Goal: Use online tool/utility: Utilize a website feature to perform a specific function

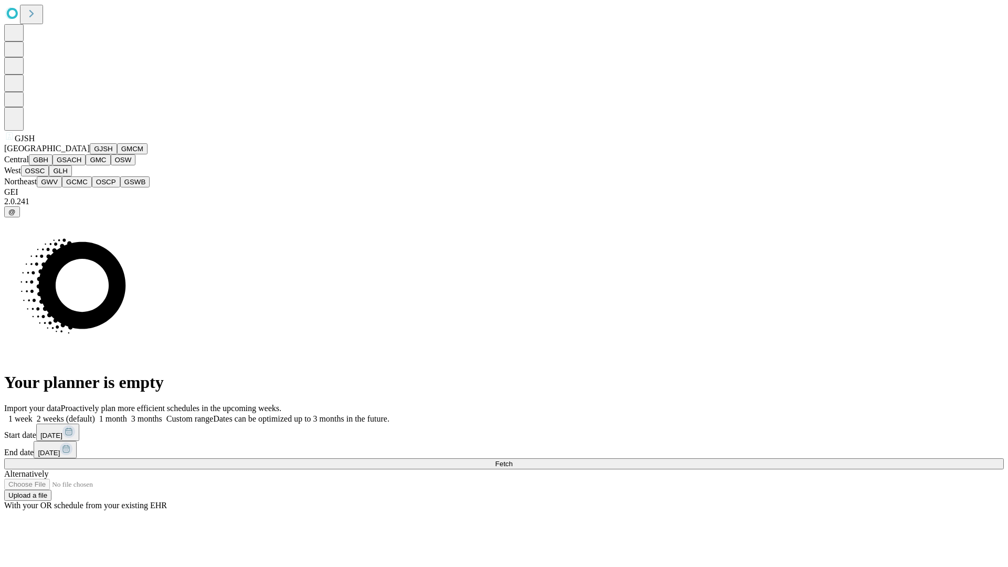
click at [90, 154] on button "GJSH" at bounding box center [103, 148] width 27 height 11
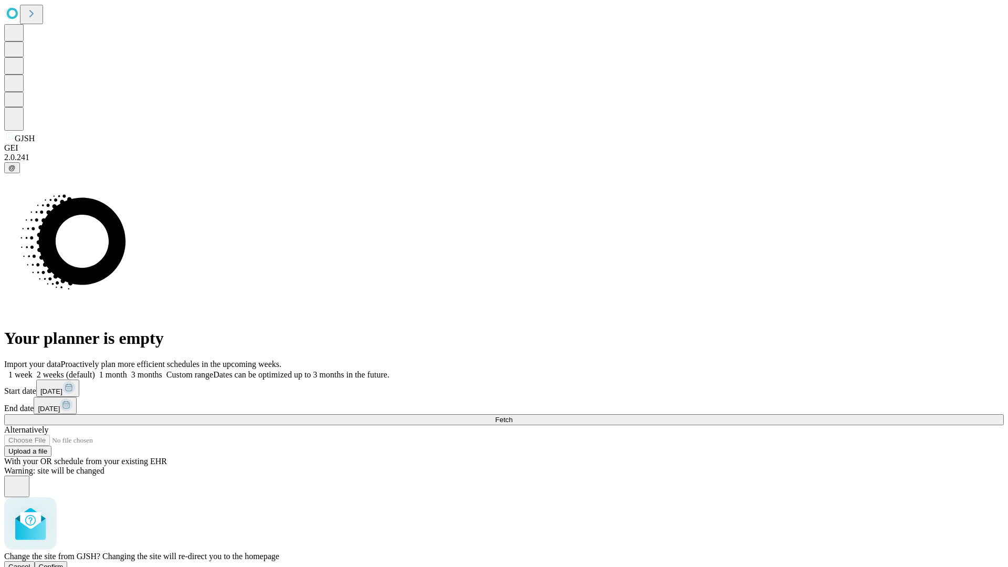
click at [64, 563] on span "Confirm" at bounding box center [51, 567] width 25 height 8
click at [127, 370] on label "1 month" at bounding box center [111, 374] width 32 height 9
click at [512, 416] on span "Fetch" at bounding box center [503, 420] width 17 height 8
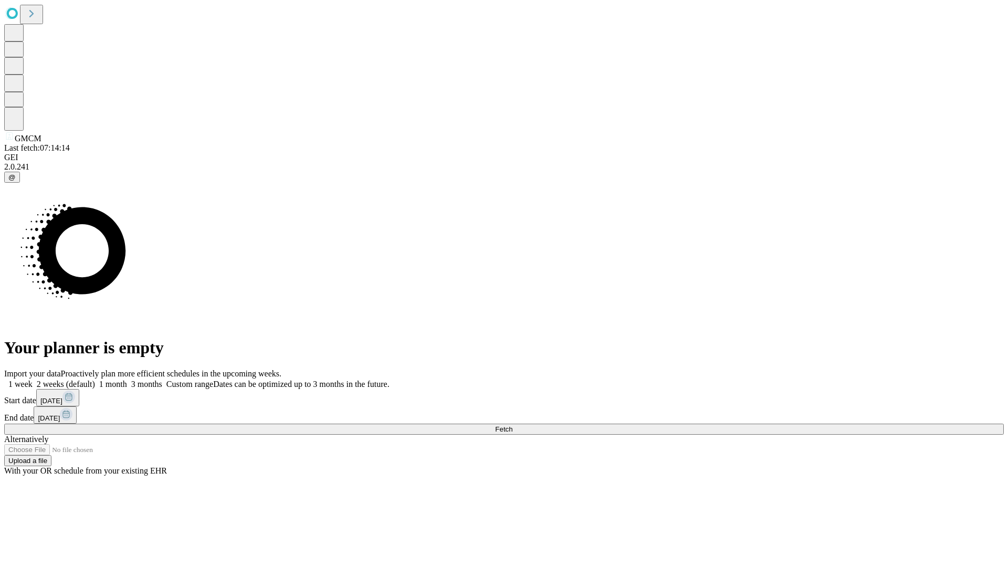
click at [127, 379] on label "1 month" at bounding box center [111, 383] width 32 height 9
click at [512, 425] on span "Fetch" at bounding box center [503, 429] width 17 height 8
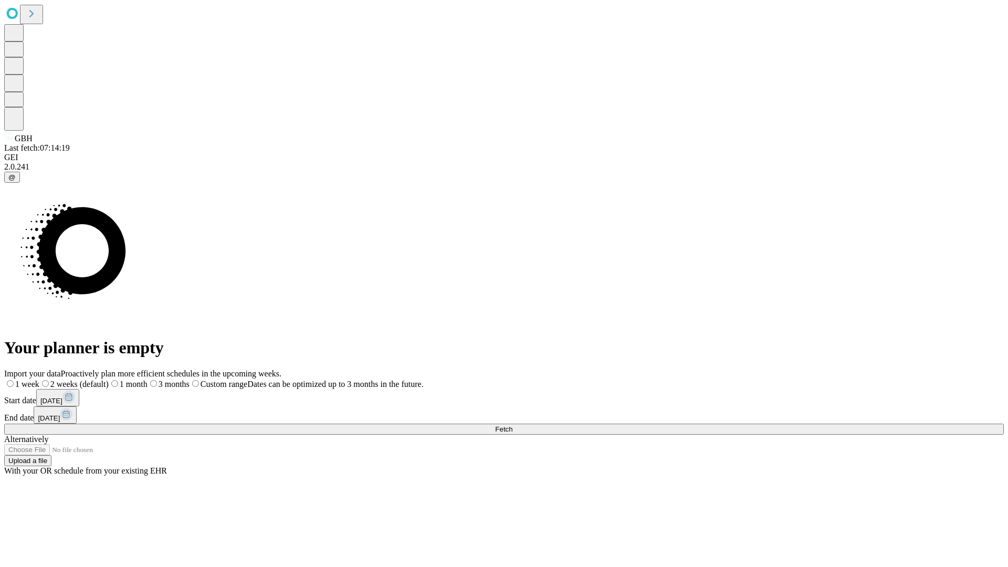
click at [147, 379] on label "1 month" at bounding box center [128, 383] width 39 height 9
click at [512, 425] on span "Fetch" at bounding box center [503, 429] width 17 height 8
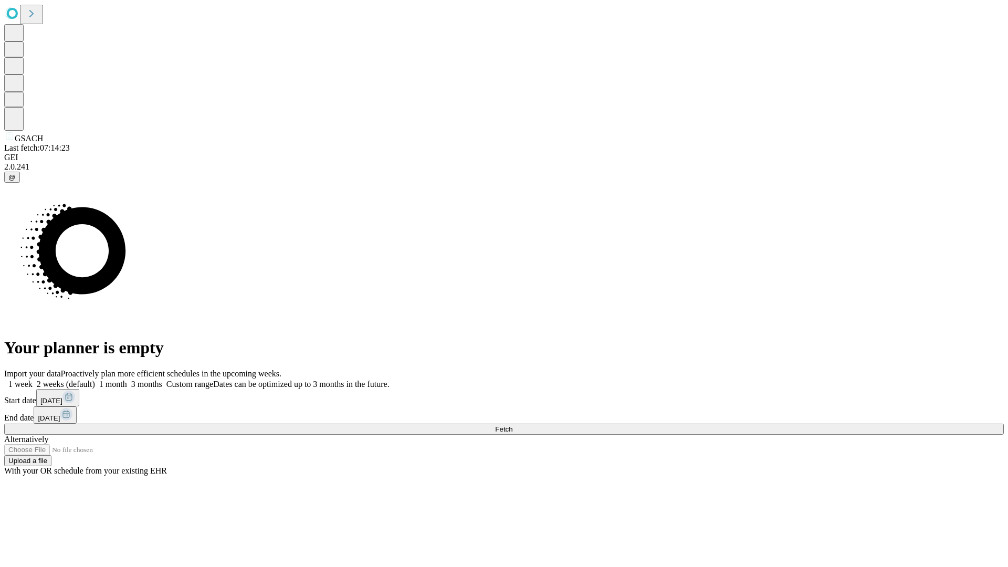
click at [127, 379] on label "1 month" at bounding box center [111, 383] width 32 height 9
click at [512, 425] on span "Fetch" at bounding box center [503, 429] width 17 height 8
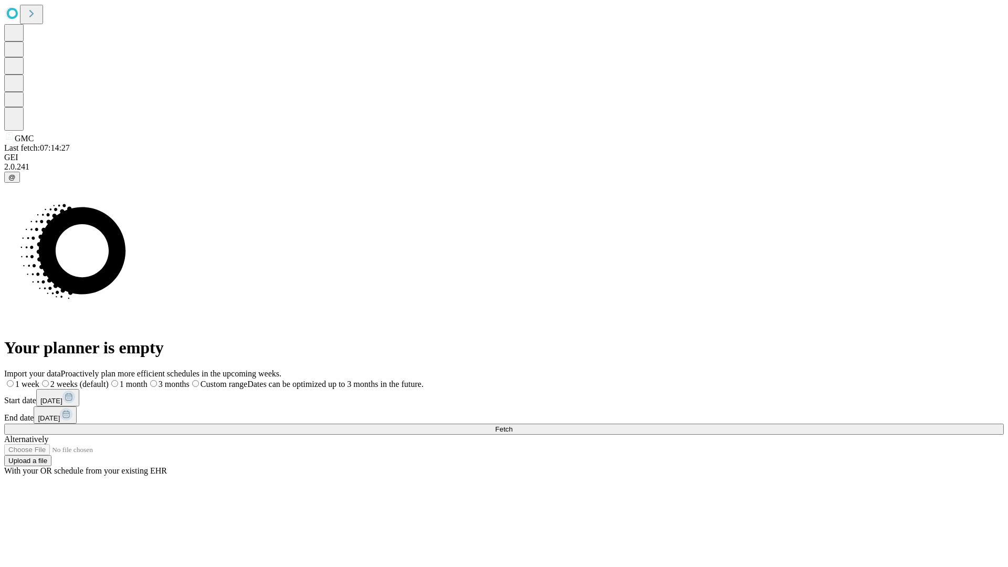
click at [147, 379] on label "1 month" at bounding box center [128, 383] width 39 height 9
click at [512, 425] on span "Fetch" at bounding box center [503, 429] width 17 height 8
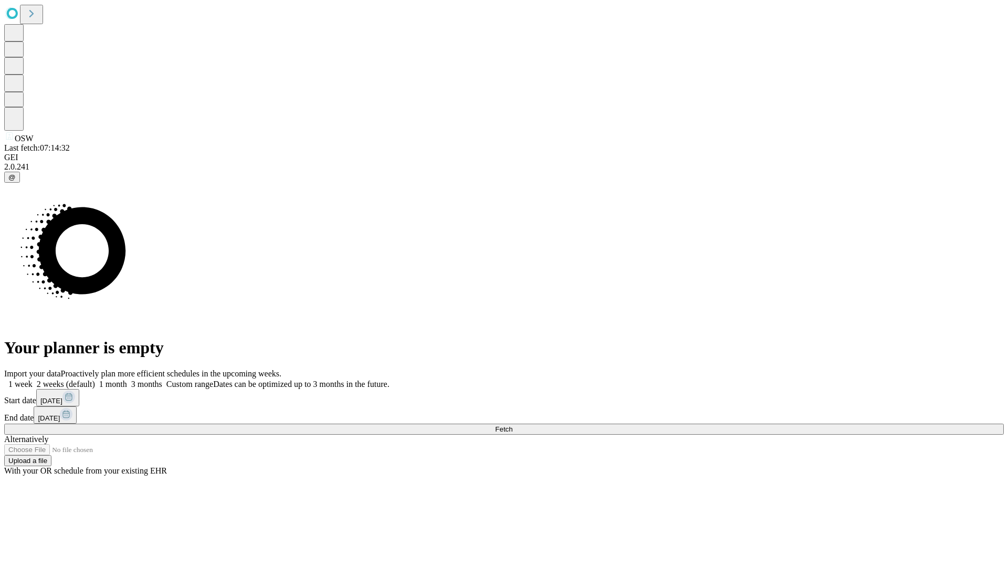
click at [127, 379] on label "1 month" at bounding box center [111, 383] width 32 height 9
click at [512, 425] on span "Fetch" at bounding box center [503, 429] width 17 height 8
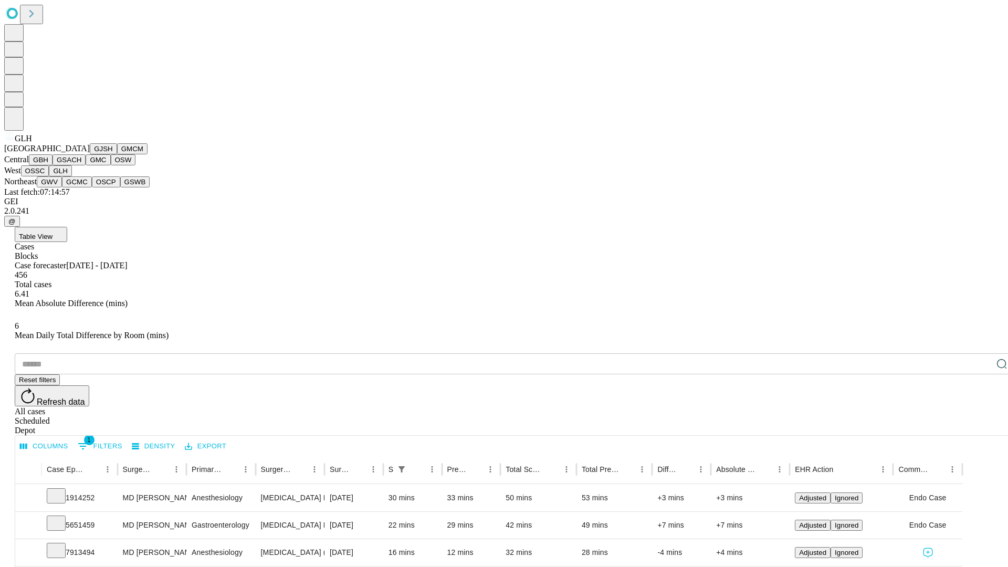
click at [62, 187] on button "GWV" at bounding box center [49, 181] width 25 height 11
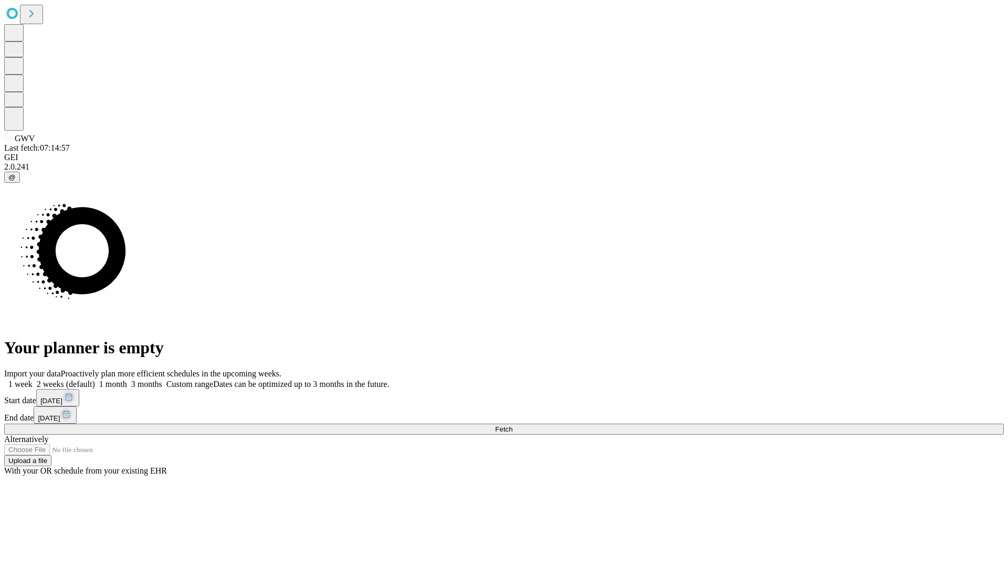
click at [127, 379] on label "1 month" at bounding box center [111, 383] width 32 height 9
click at [512, 425] on span "Fetch" at bounding box center [503, 429] width 17 height 8
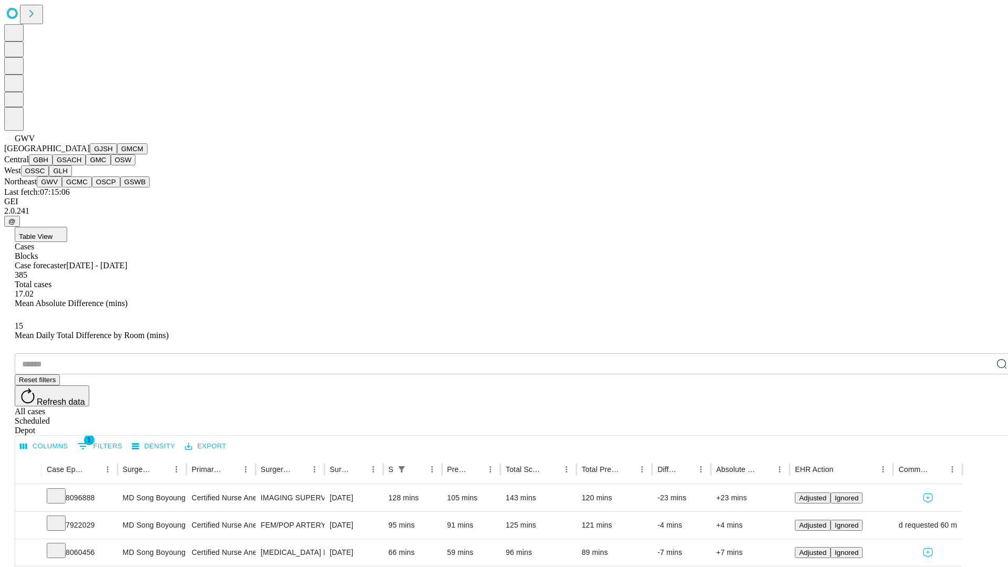
click at [81, 187] on button "GCMC" at bounding box center [77, 181] width 30 height 11
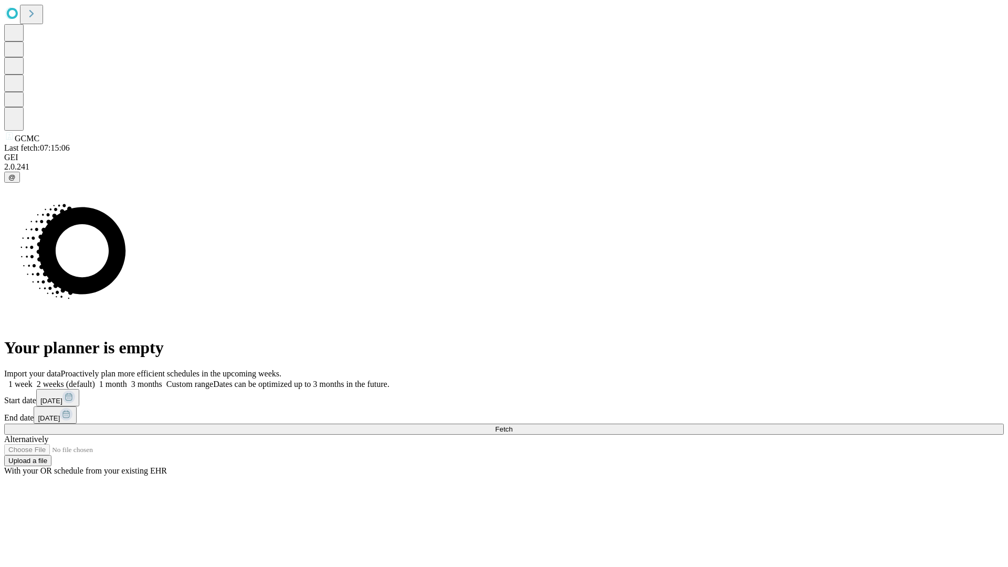
click at [127, 379] on label "1 month" at bounding box center [111, 383] width 32 height 9
click at [512, 425] on span "Fetch" at bounding box center [503, 429] width 17 height 8
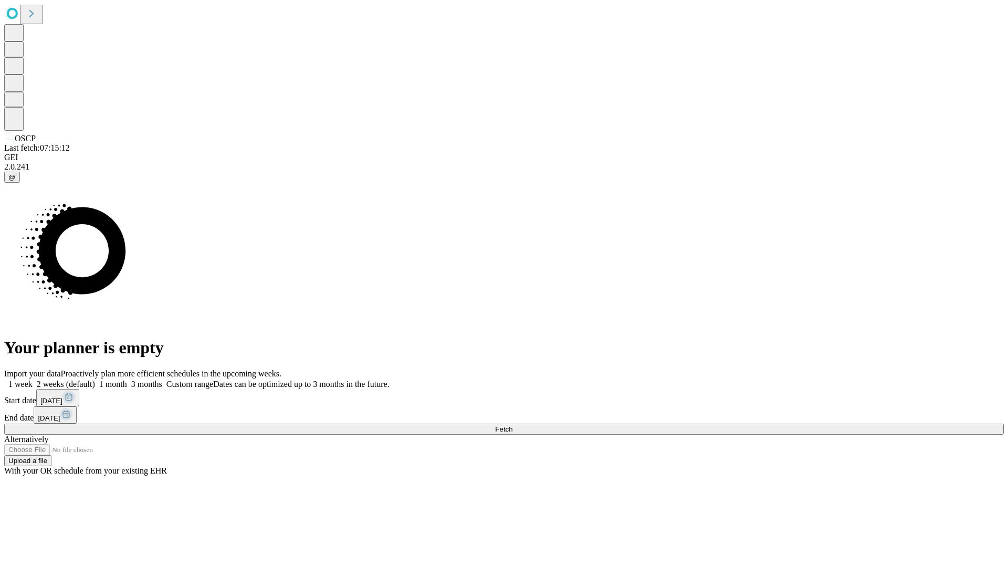
click at [127, 379] on label "1 month" at bounding box center [111, 383] width 32 height 9
click at [512, 425] on span "Fetch" at bounding box center [503, 429] width 17 height 8
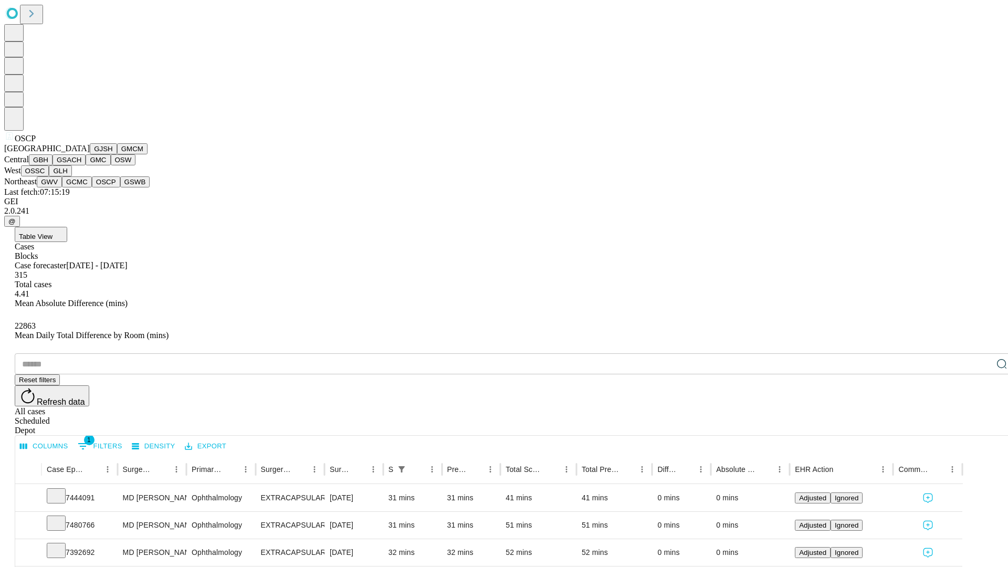
click at [120, 187] on button "GSWB" at bounding box center [135, 181] width 30 height 11
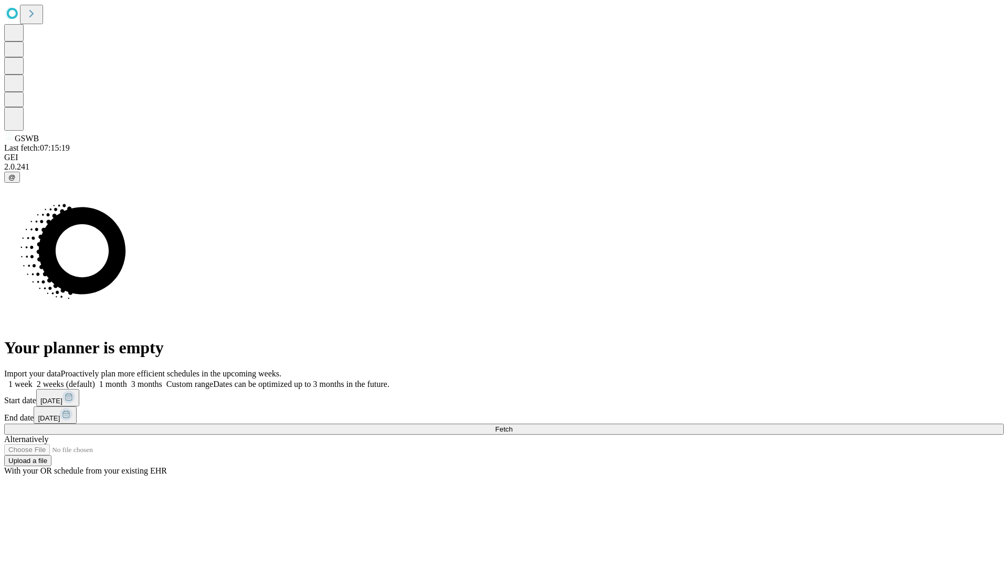
click at [512, 425] on span "Fetch" at bounding box center [503, 429] width 17 height 8
